Goal: Task Accomplishment & Management: Manage account settings

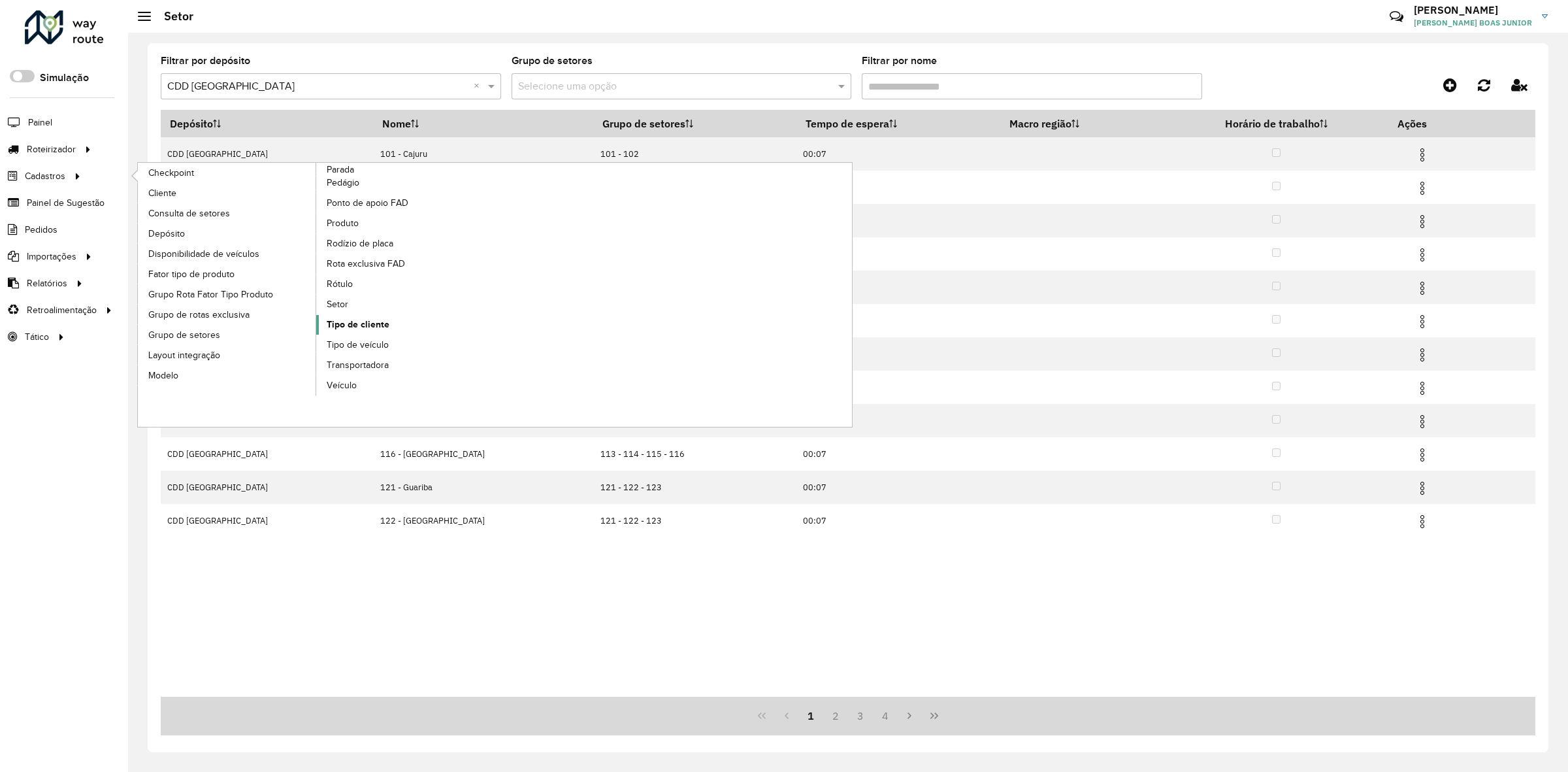
click at [381, 335] on link "Tipo de cliente" at bounding box center [405, 325] width 179 height 20
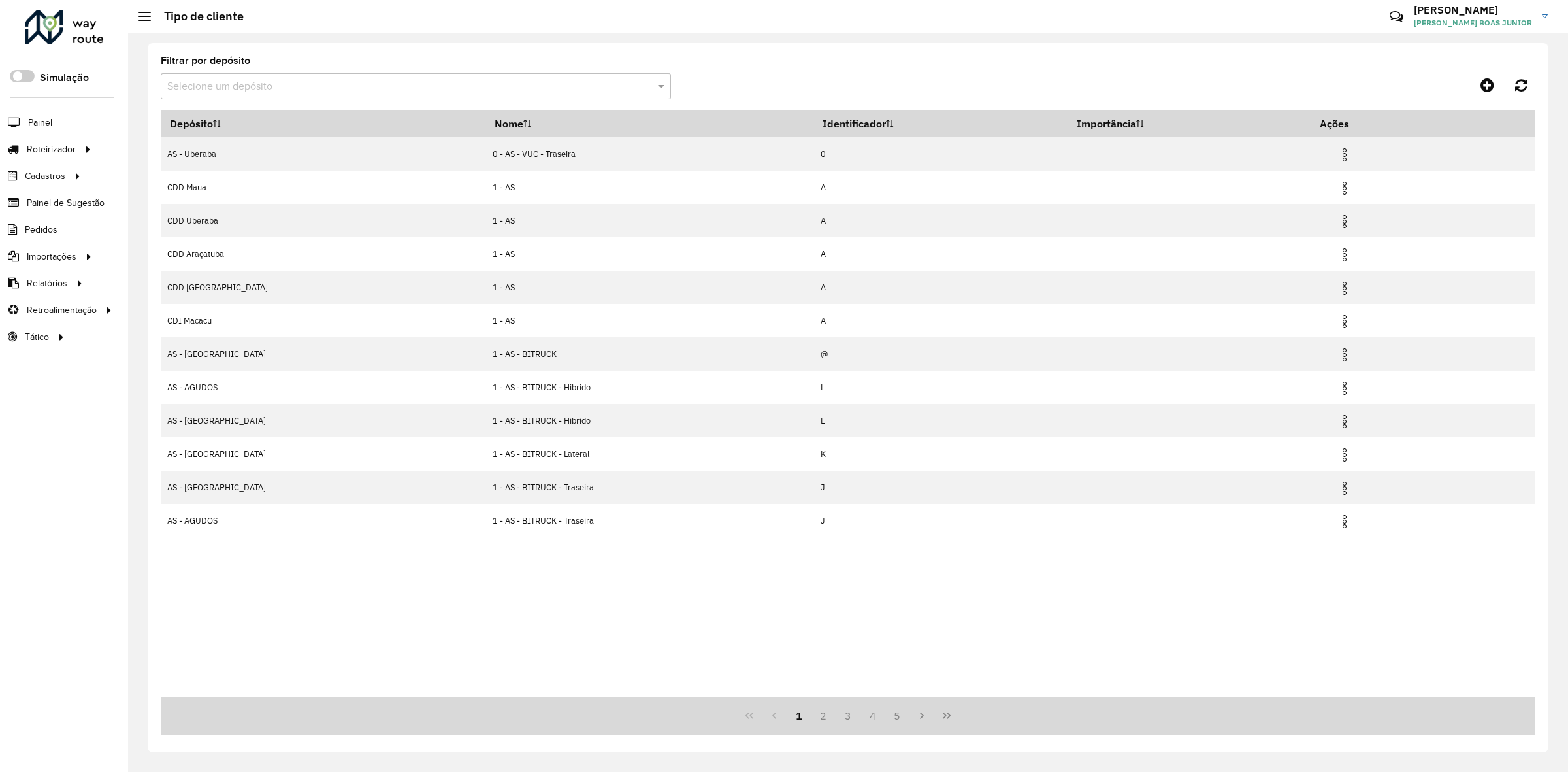
click at [469, 73] on div "Selecione um depósito" at bounding box center [416, 86] width 510 height 26
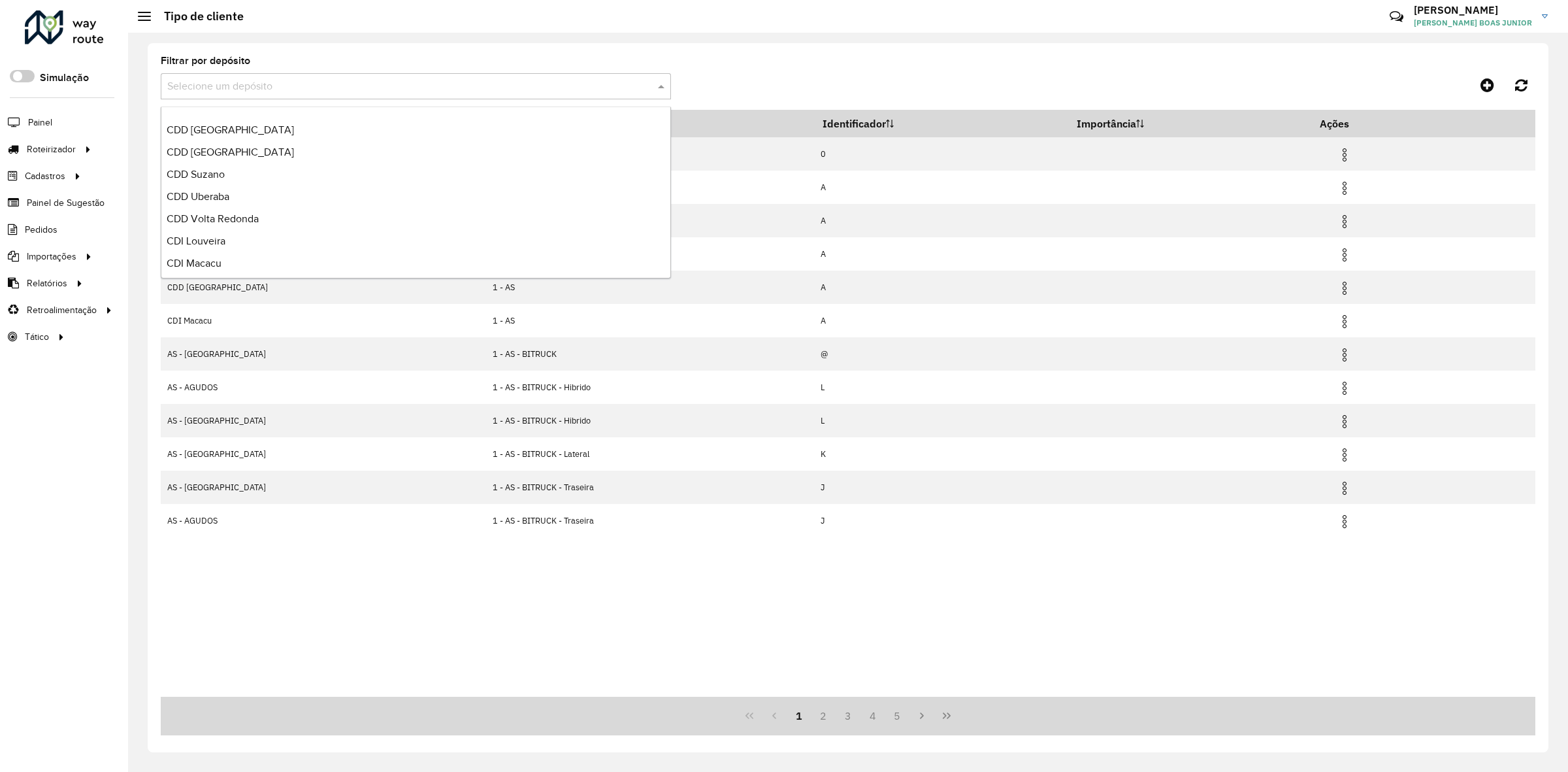
scroll to position [154, 0]
click at [304, 135] on div "CDD Ribeirão Preto" at bounding box center [415, 126] width 509 height 22
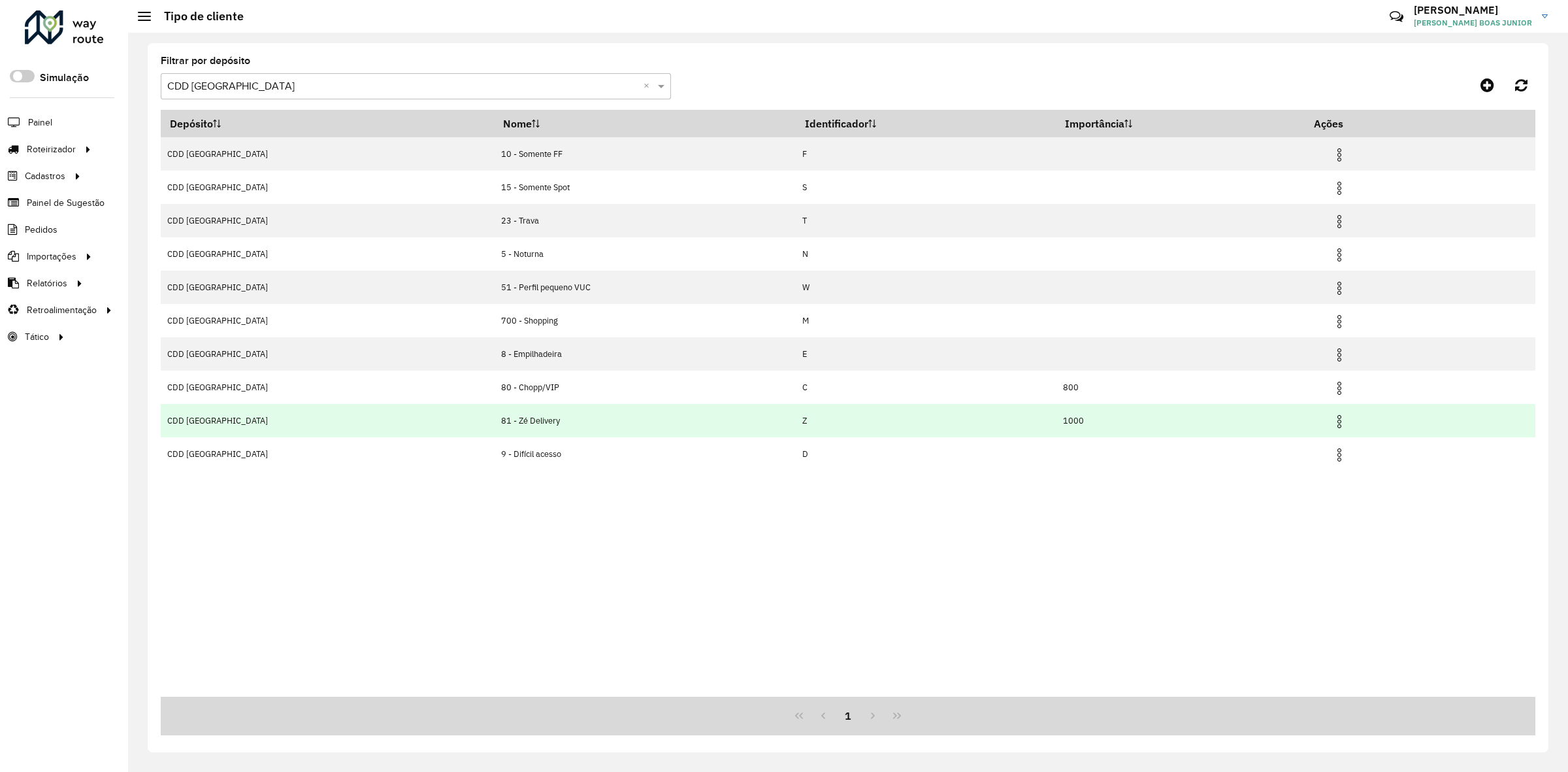
click at [1332, 418] on img at bounding box center [1340, 422] width 16 height 16
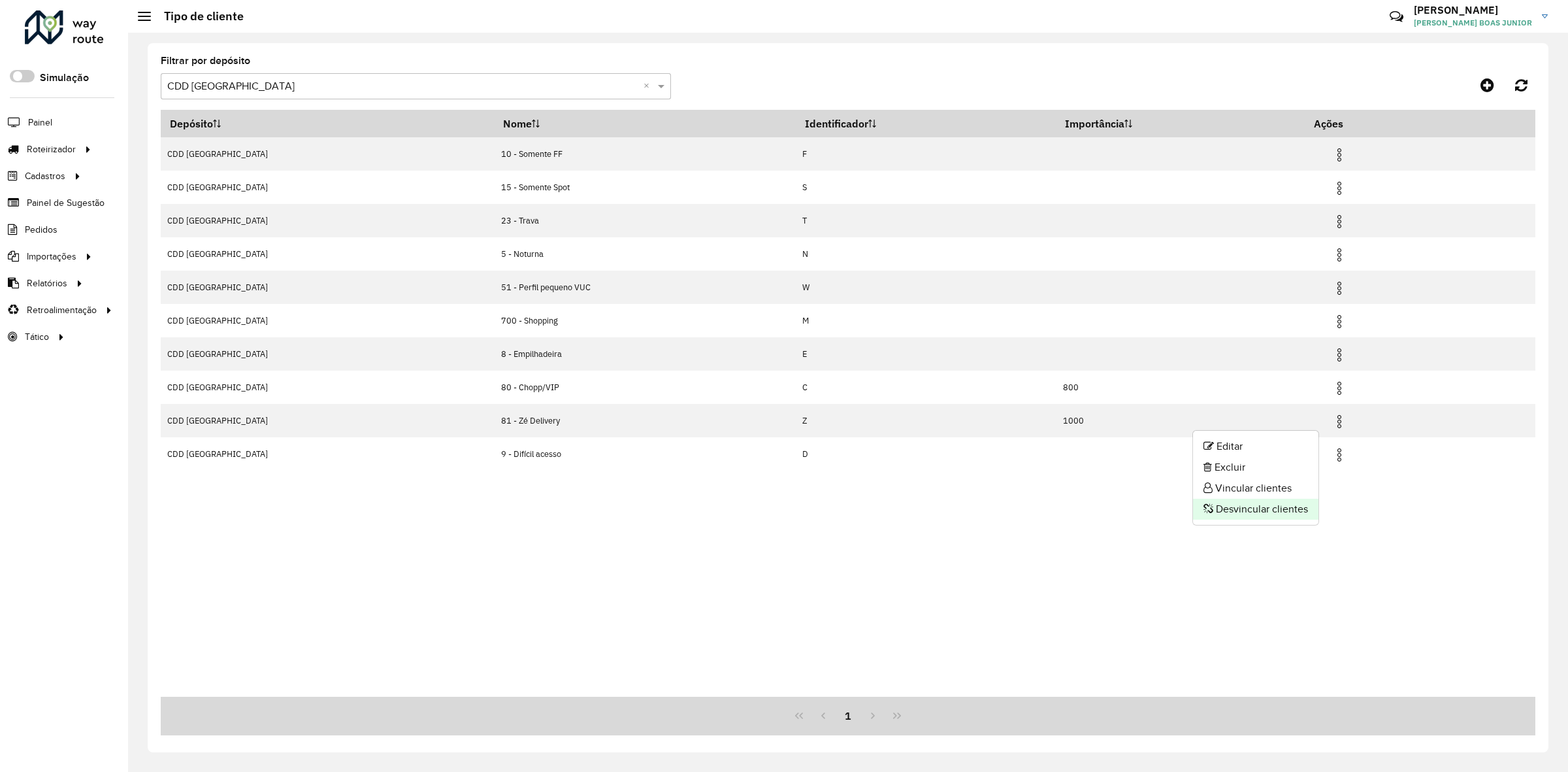
click at [1272, 504] on li "Desvincular clientes" at bounding box center [1255, 509] width 125 height 21
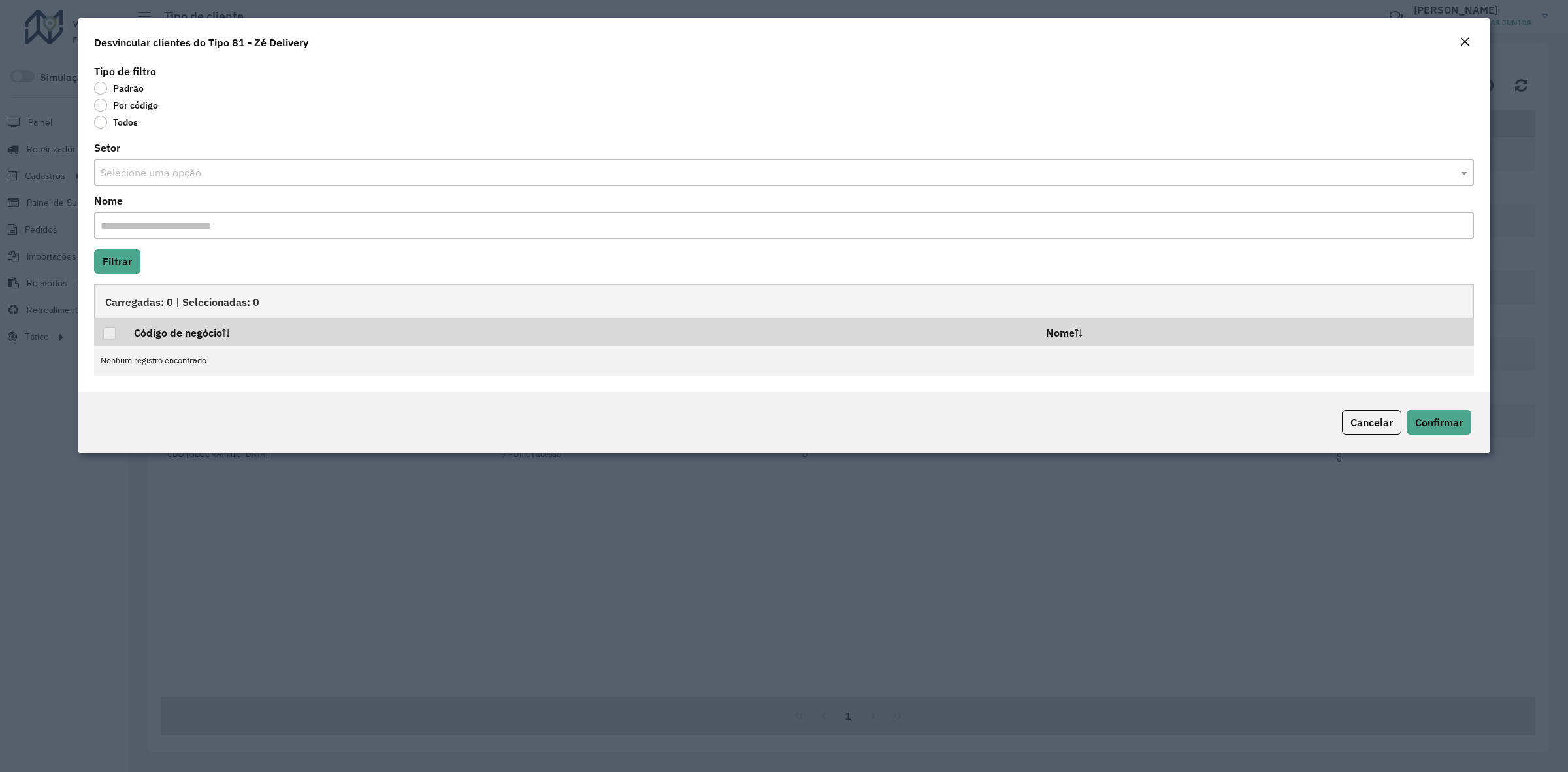
click at [132, 123] on label "Todos" at bounding box center [116, 122] width 44 height 13
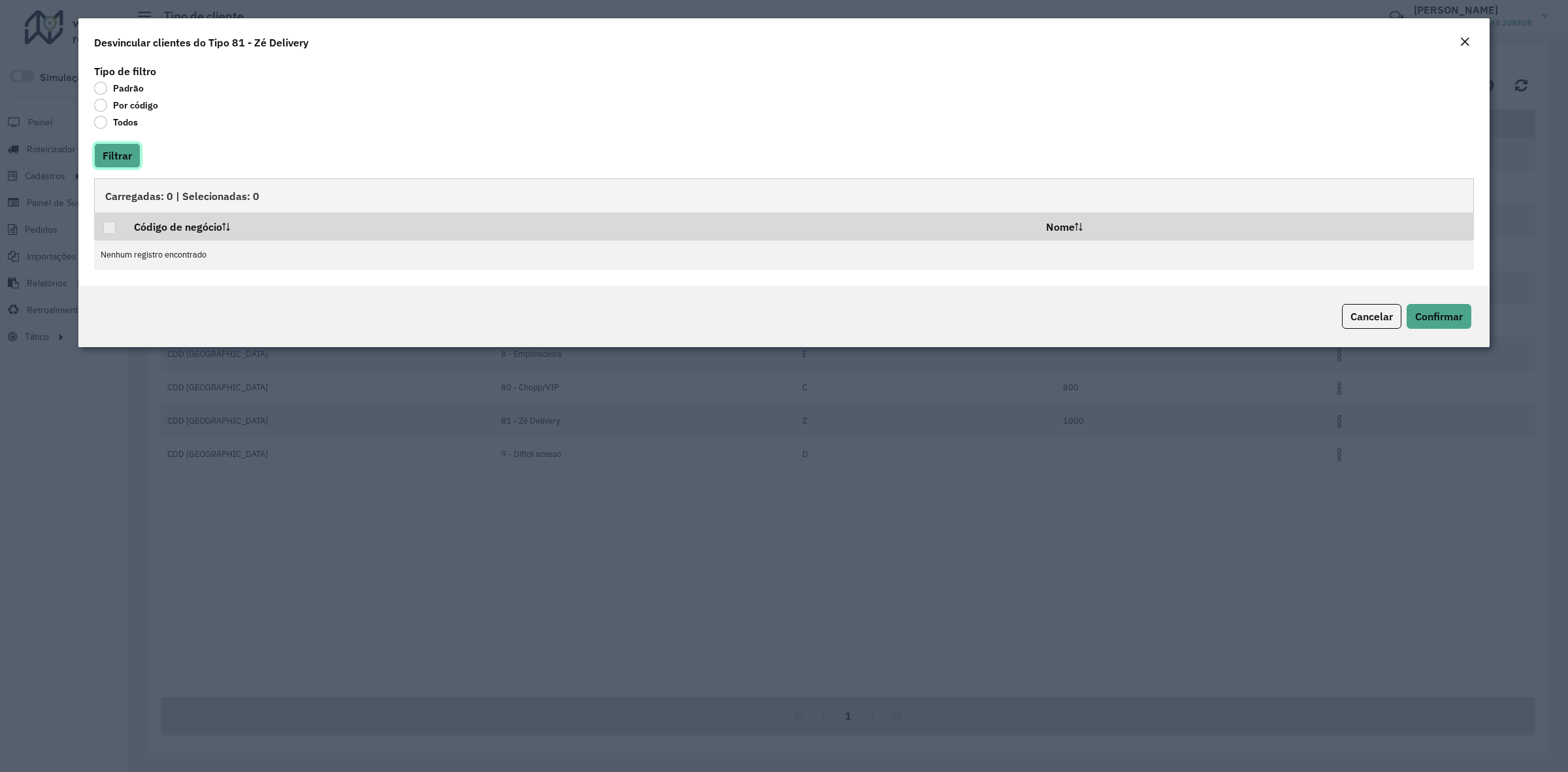
click at [131, 154] on button "Filtrar" at bounding box center [117, 155] width 46 height 25
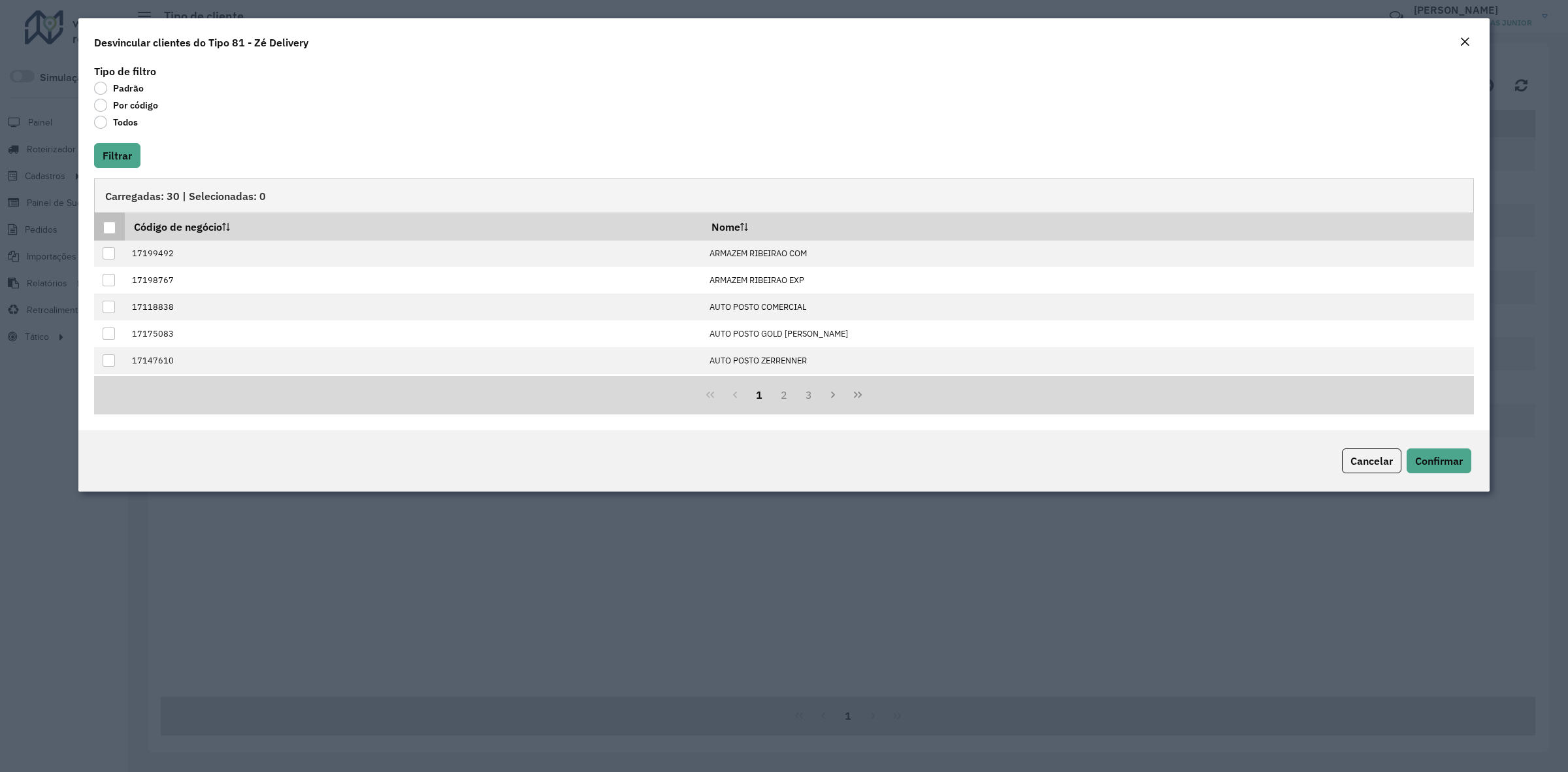
click at [111, 229] on div at bounding box center [109, 228] width 12 height 12
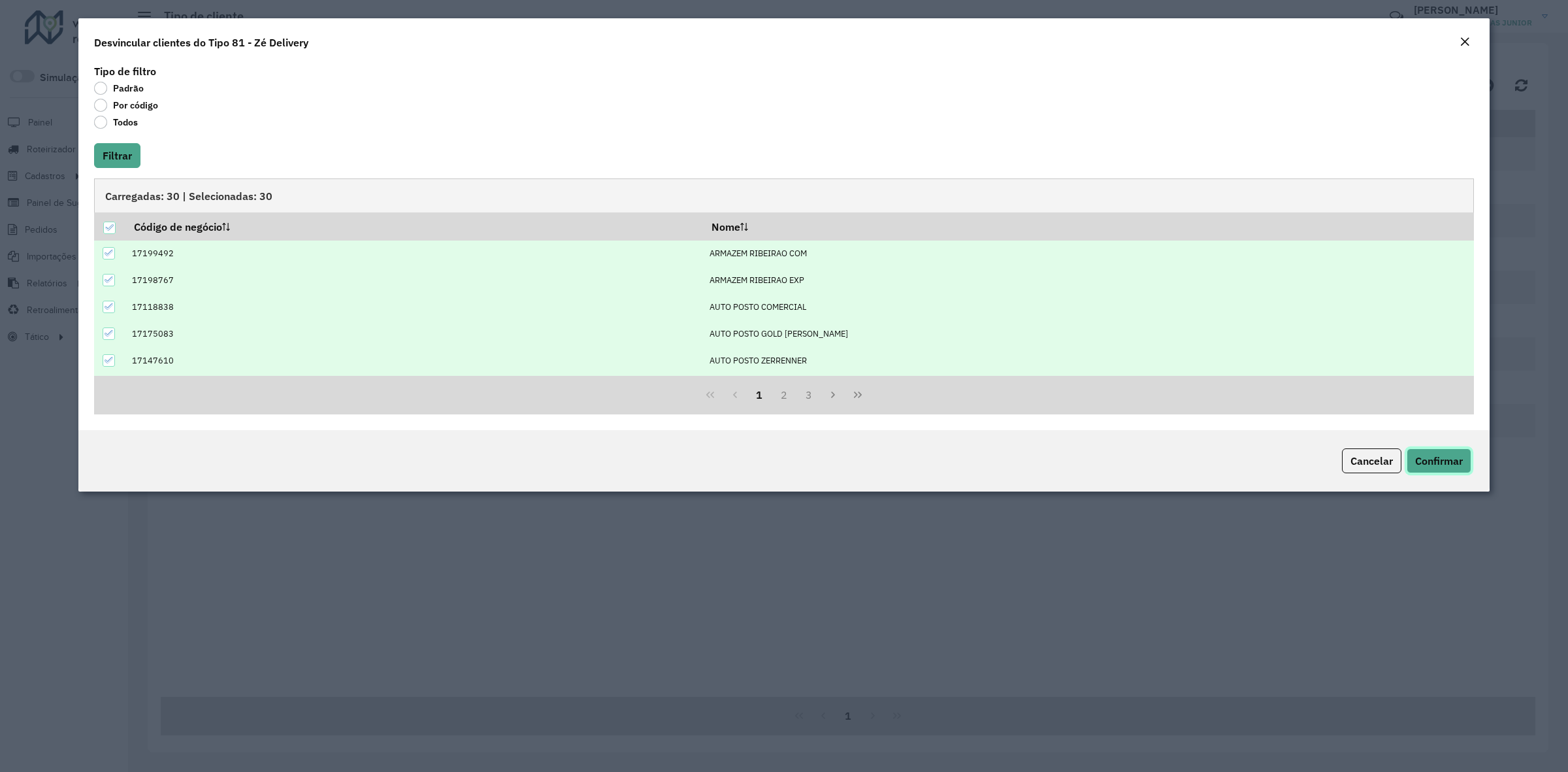
click at [1428, 465] on span "Confirmar" at bounding box center [1439, 460] width 48 height 13
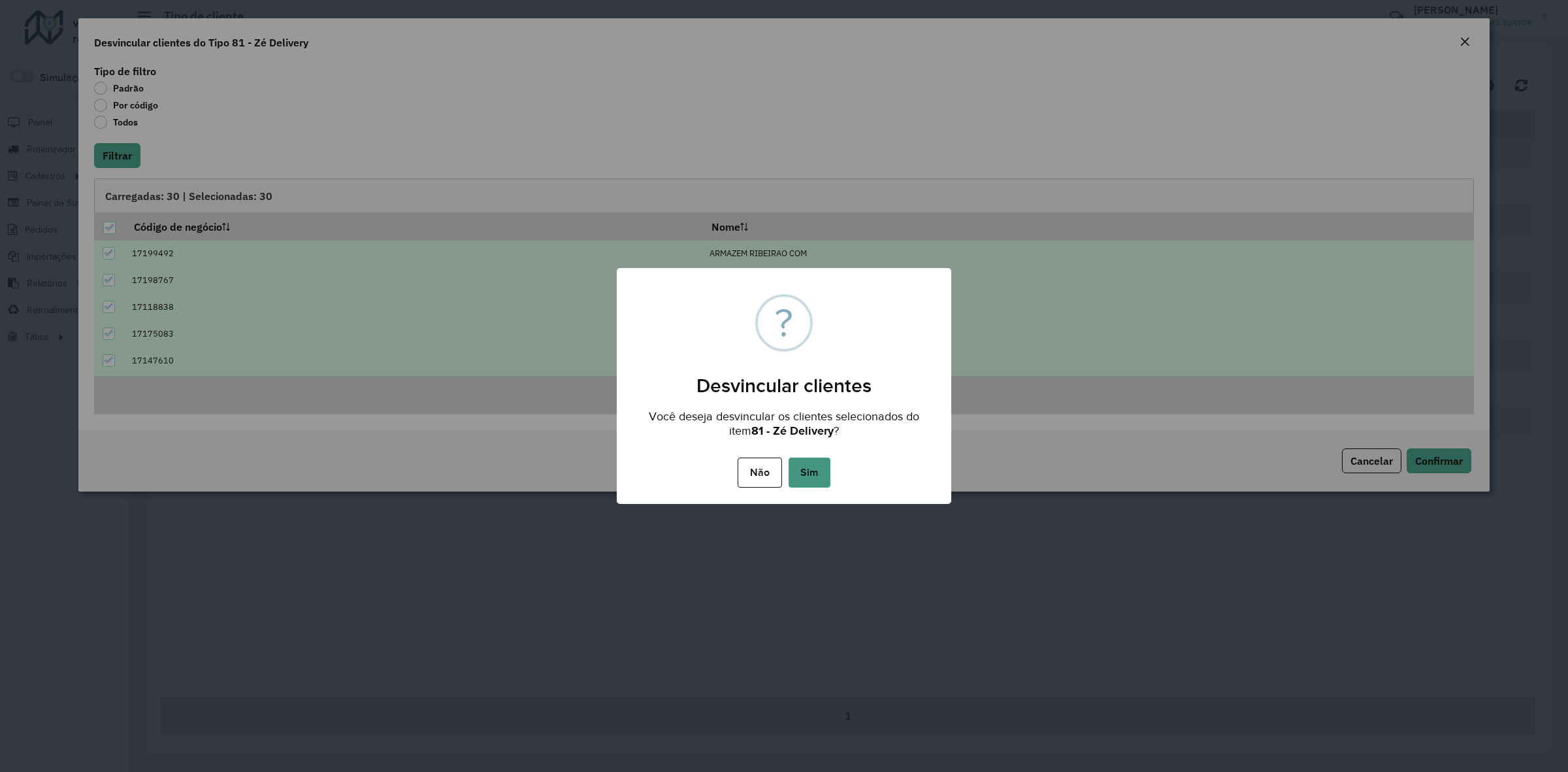
click at [830, 463] on div "Não No Sim" at bounding box center [784, 472] width 335 height 37
click at [823, 472] on button "Sim" at bounding box center [810, 472] width 42 height 30
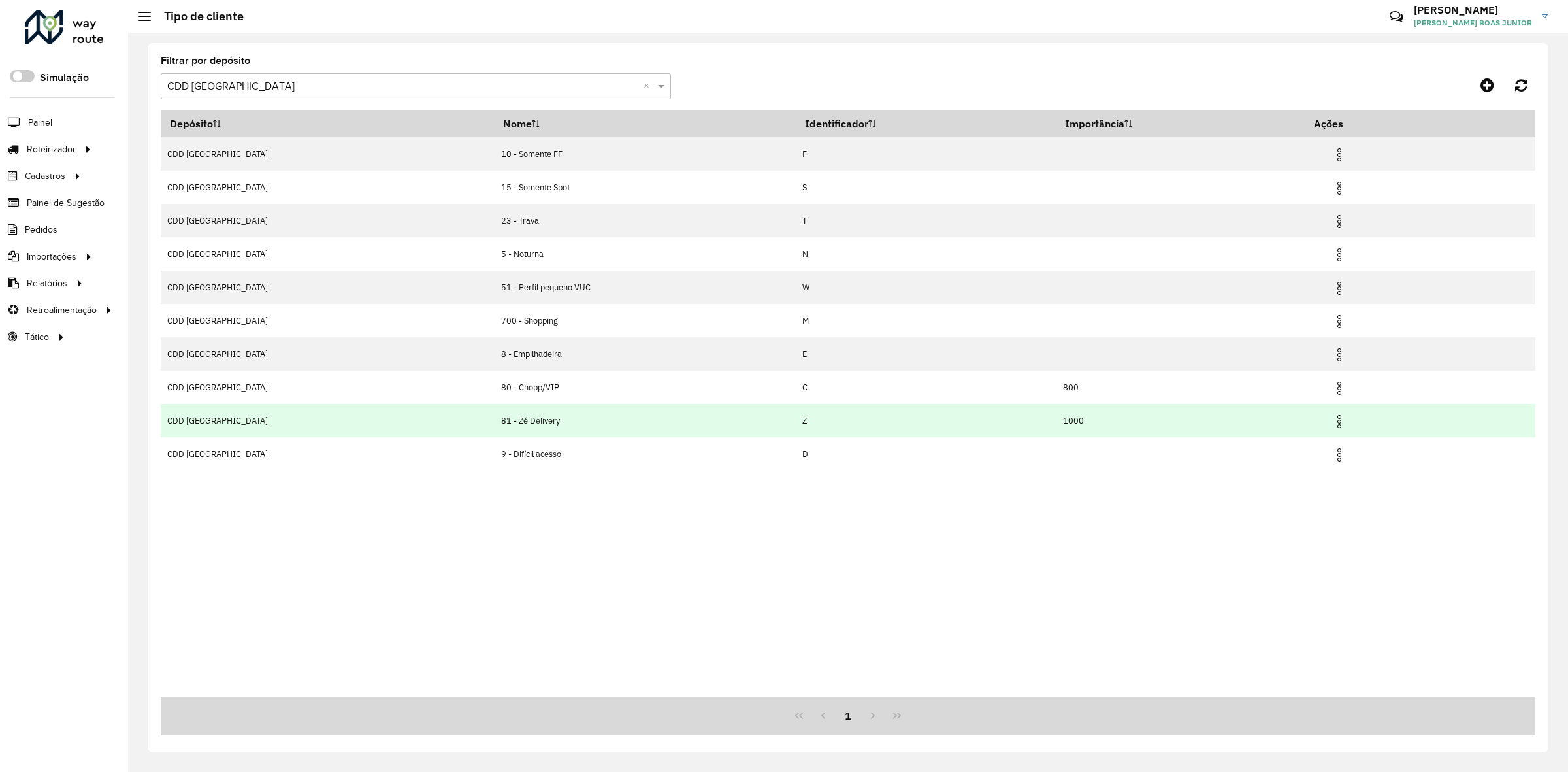
click at [1332, 429] on img at bounding box center [1340, 422] width 16 height 16
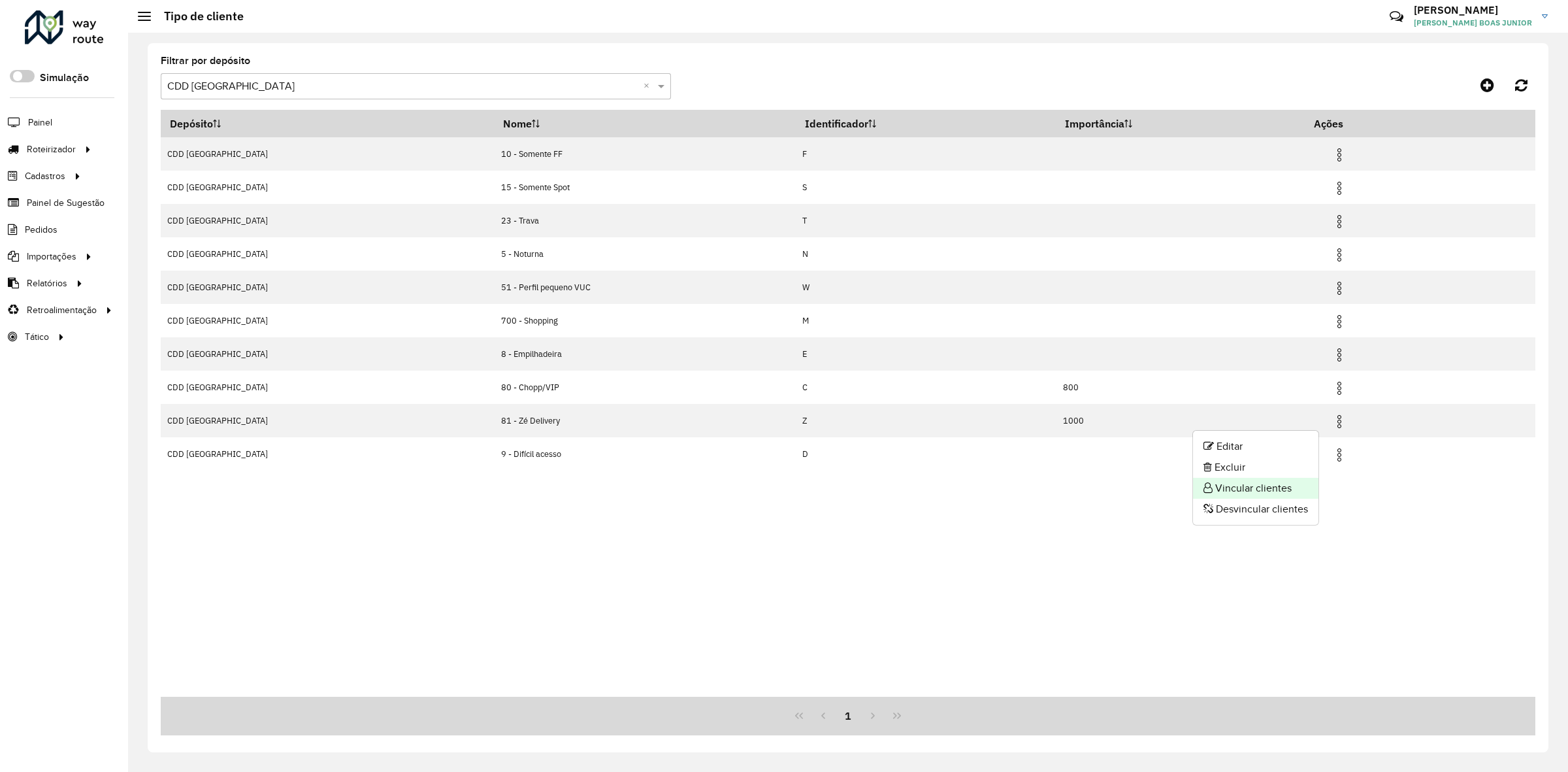
click at [1298, 484] on li "Vincular clientes" at bounding box center [1255, 488] width 125 height 21
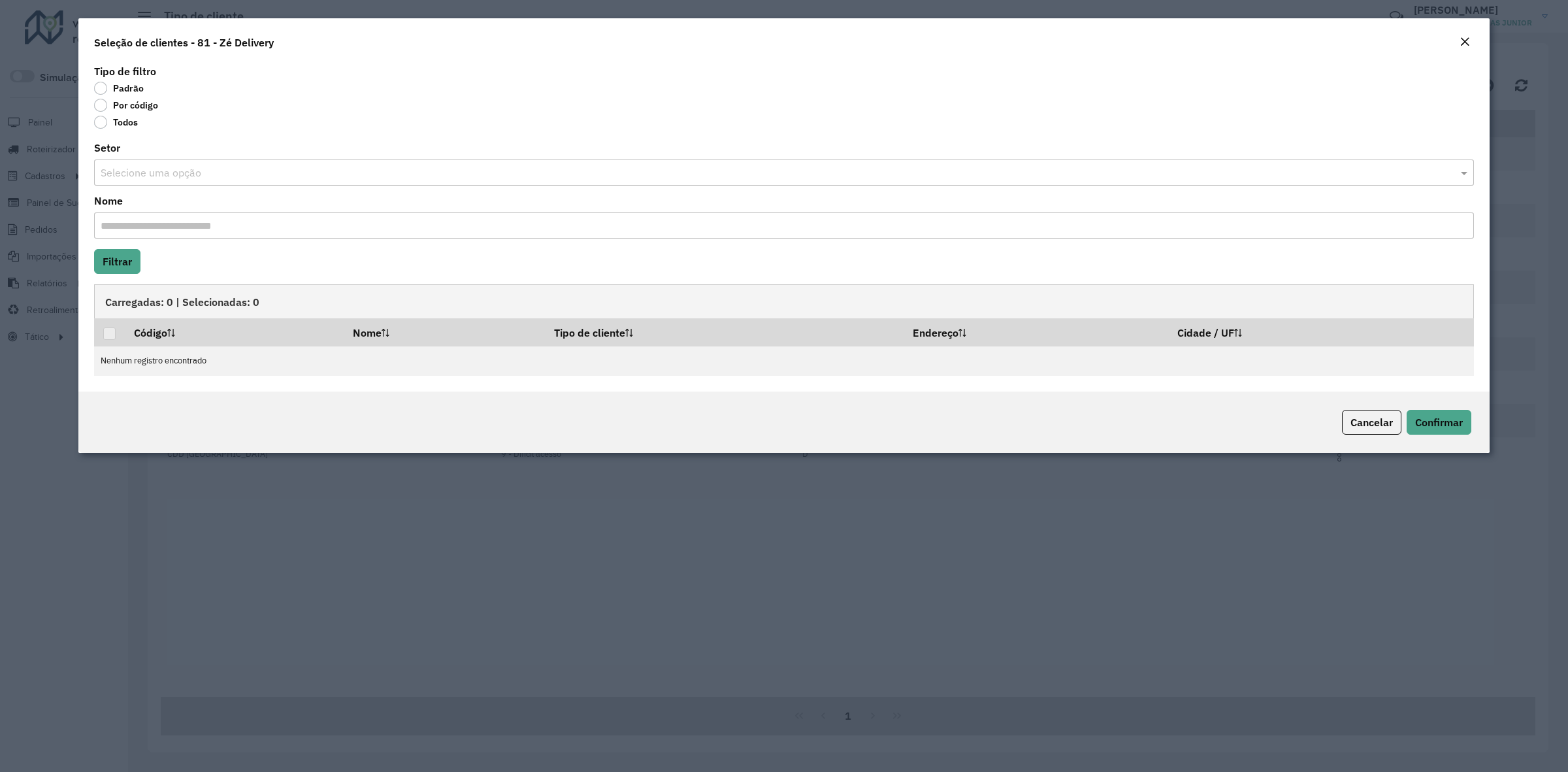
click at [135, 105] on label "Por código" at bounding box center [126, 105] width 64 height 13
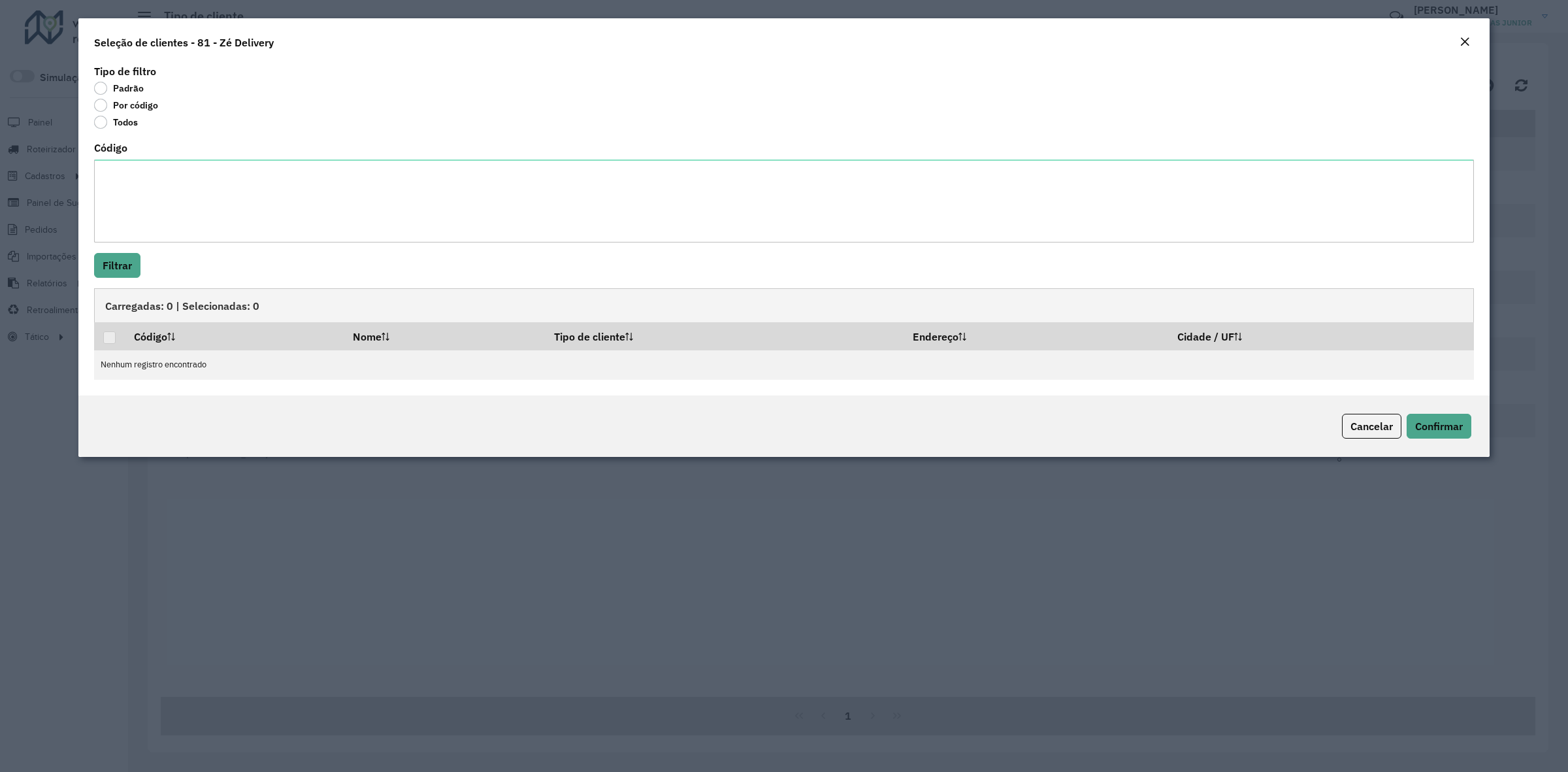
click at [136, 155] on div "Código" at bounding box center [784, 192] width 1380 height 99
click at [137, 191] on textarea "Código" at bounding box center [784, 200] width 1380 height 83
paste textarea "***** ***** ***** ***** ***** ***** ***** ***** ***** ***** ***** ***** ***** *…"
type textarea "***** ***** ***** ***** ***** ***** ***** ***** ***** ***** ***** ***** ***** *…"
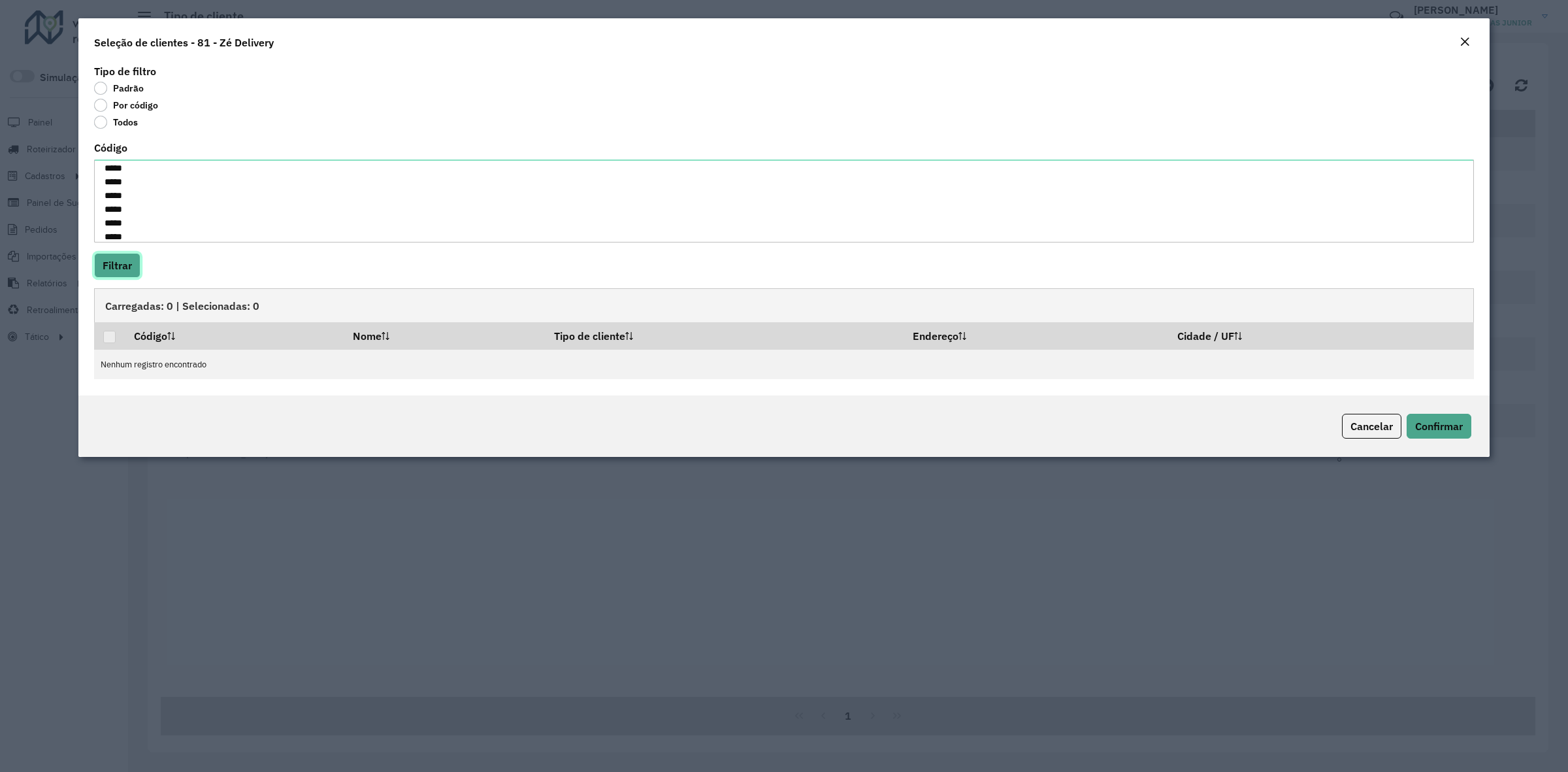
click at [131, 271] on button "Filtrar" at bounding box center [117, 265] width 46 height 25
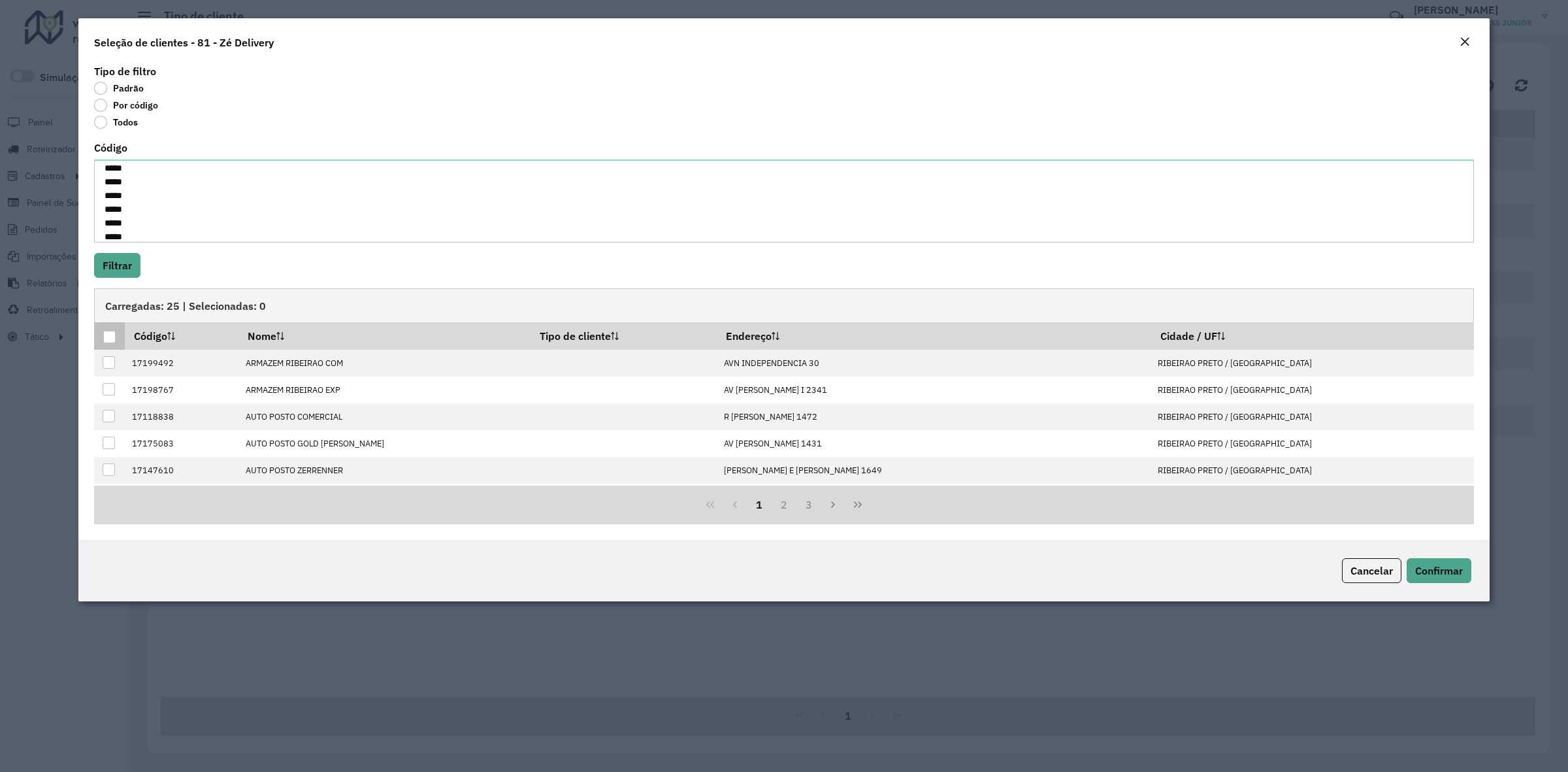
click at [111, 338] on div at bounding box center [109, 337] width 12 height 12
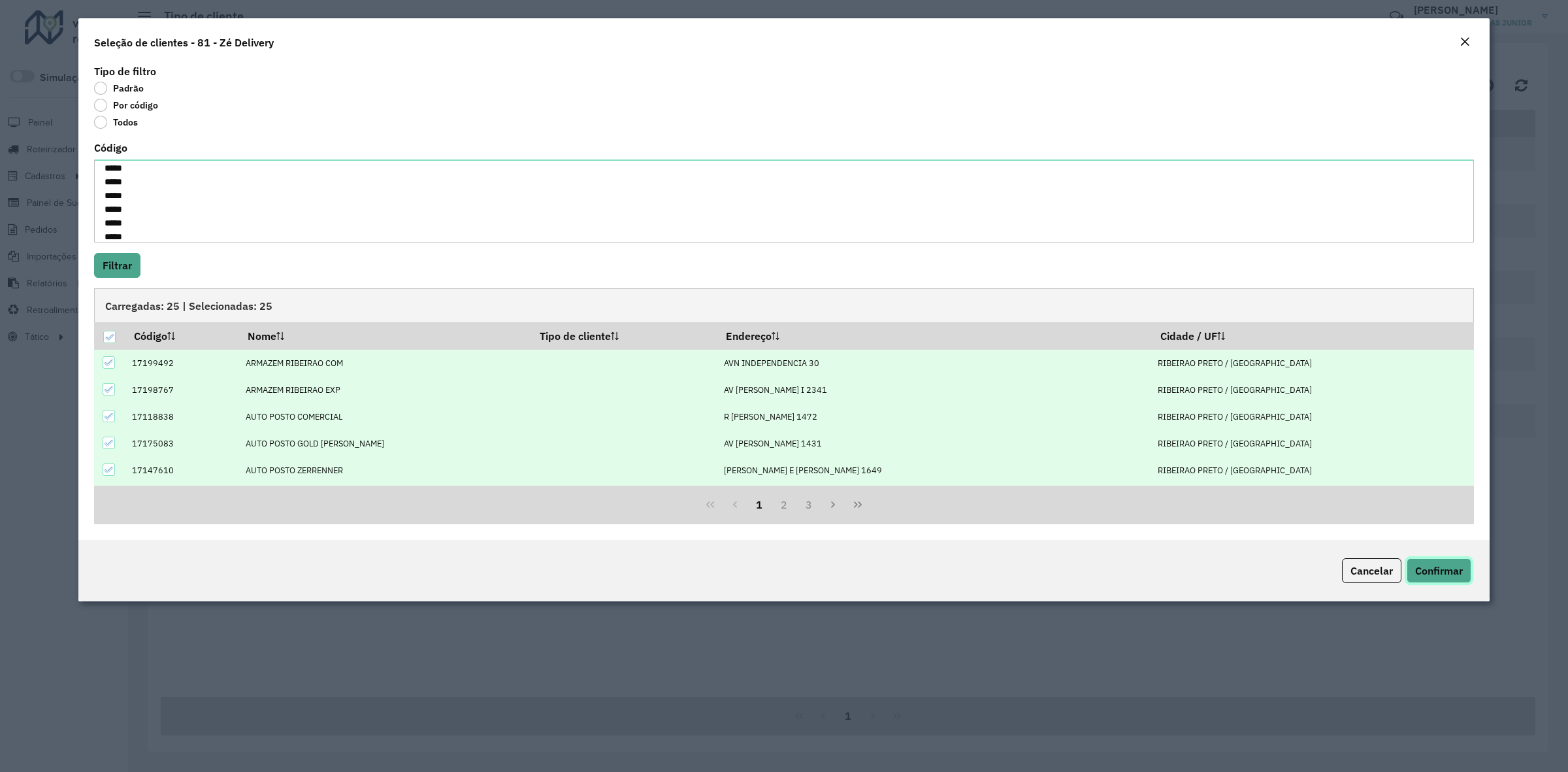
click at [1464, 566] on button "Confirmar" at bounding box center [1439, 570] width 65 height 25
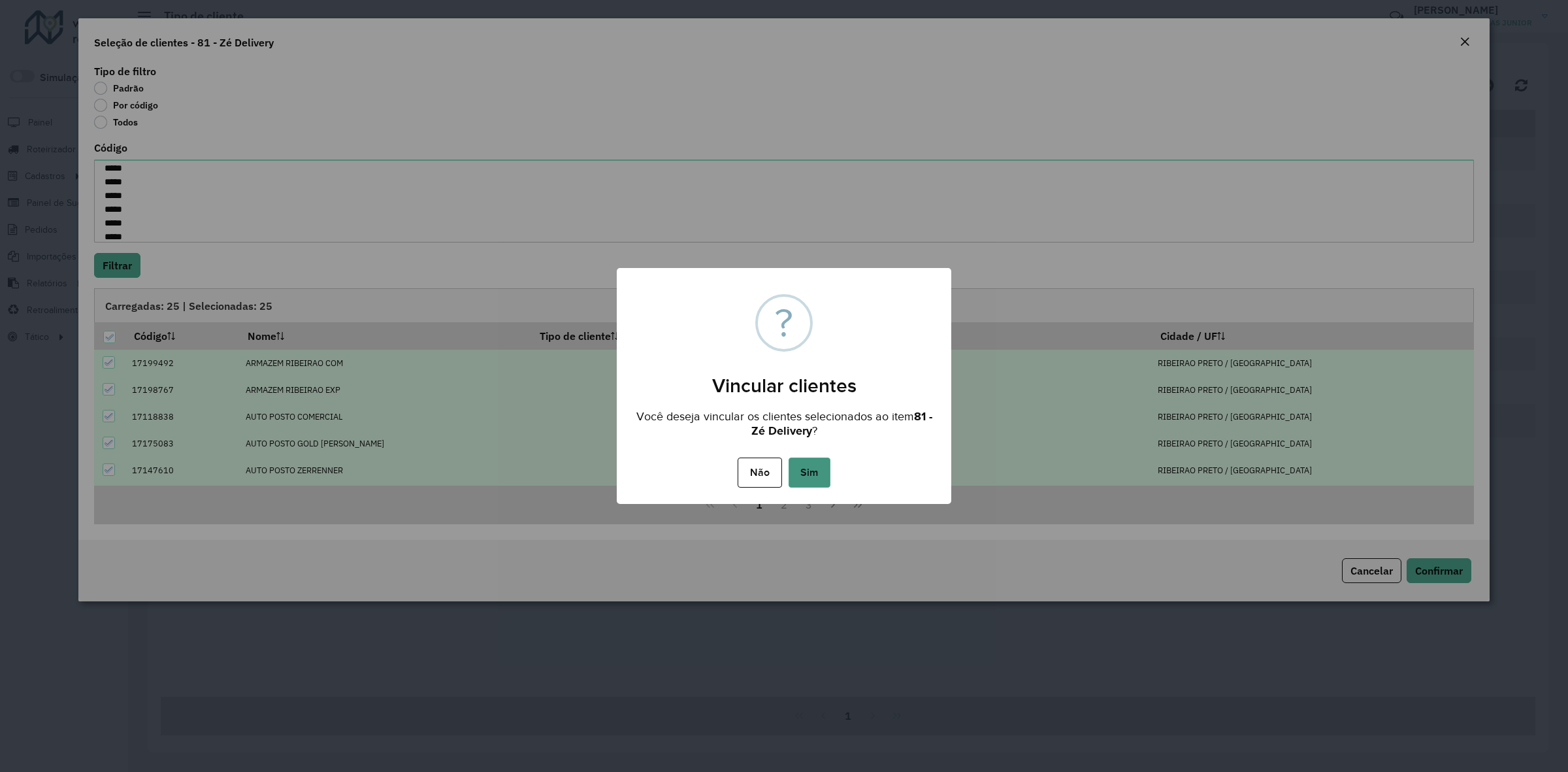
click at [828, 465] on button "Sim" at bounding box center [810, 472] width 42 height 30
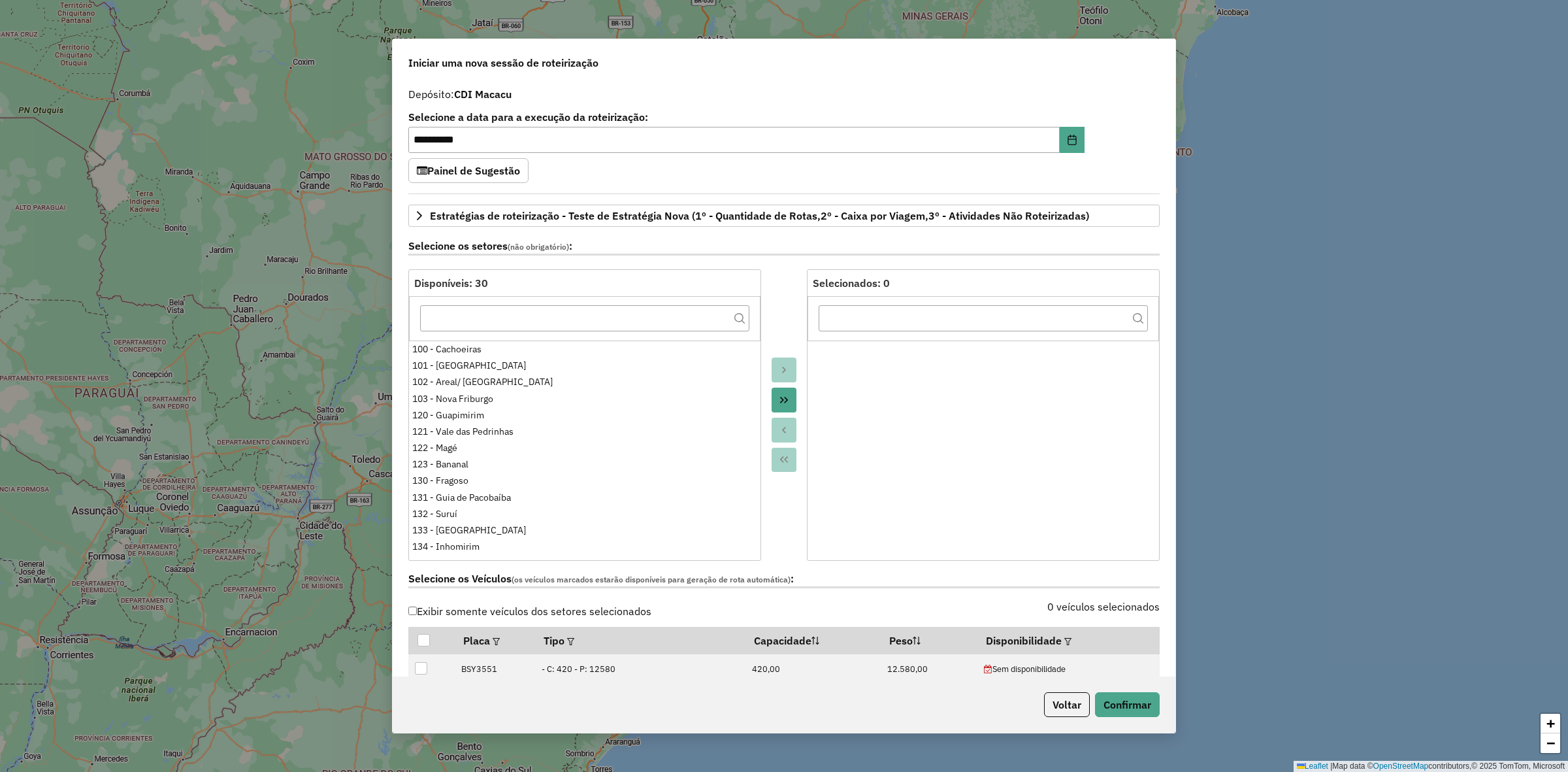
select select "*"
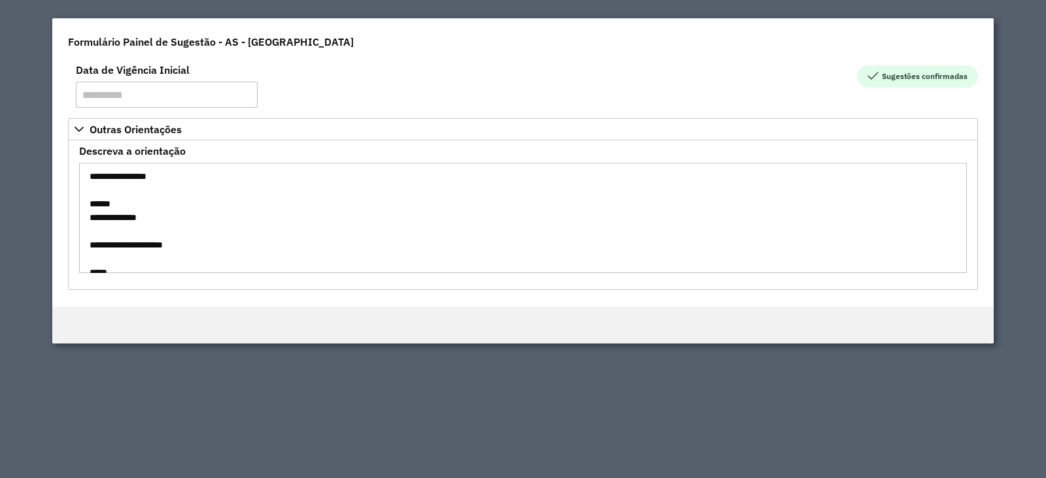
scroll to position [1549, 0]
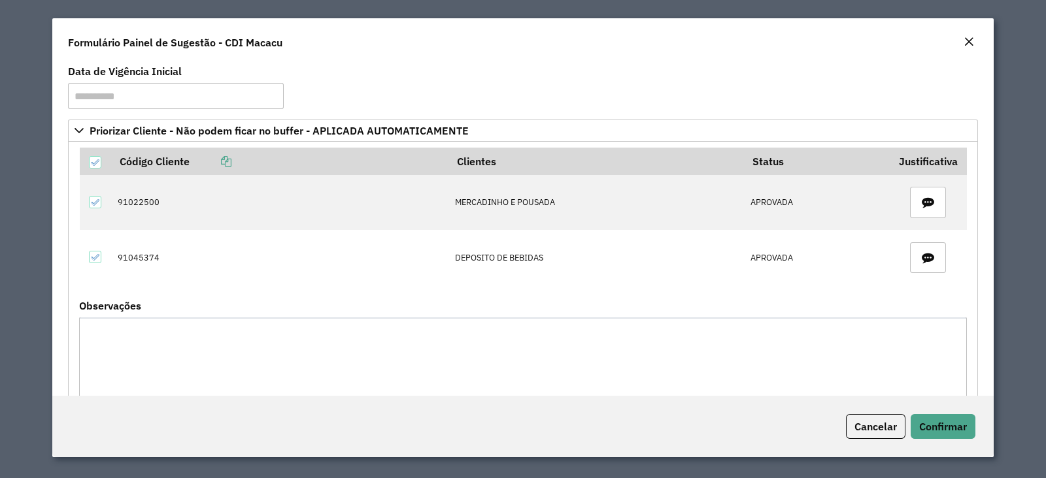
scroll to position [144, 0]
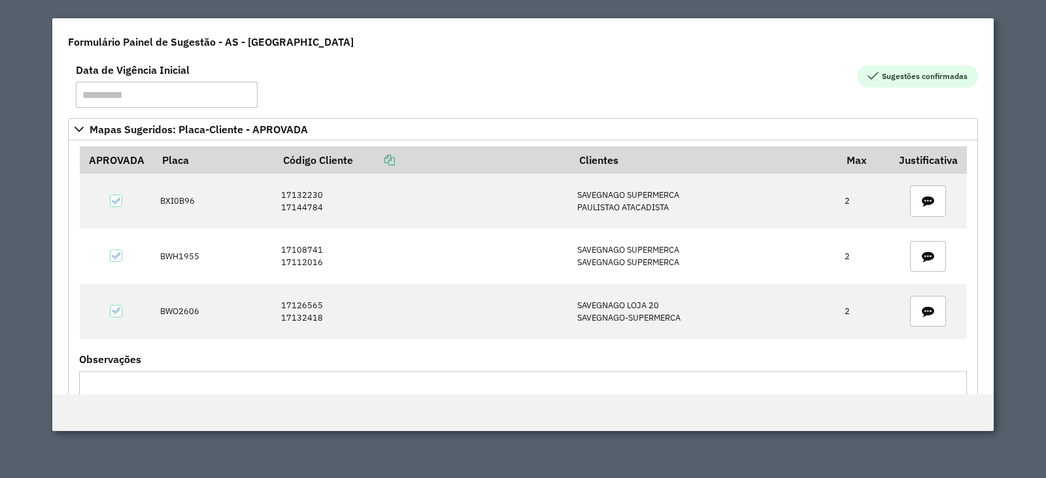
scroll to position [121, 0]
